Goal: Check status

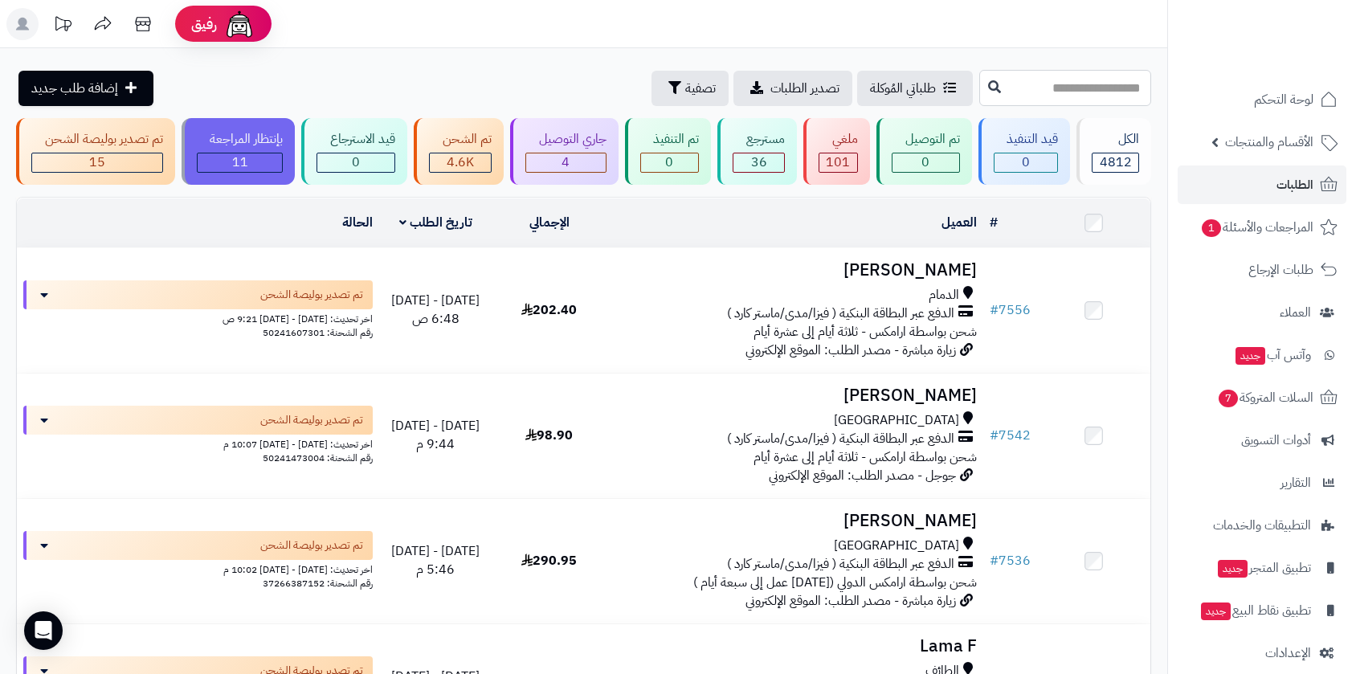
click at [979, 81] on input "text" at bounding box center [1065, 88] width 172 height 36
